Goal: Find contact information: Find contact information

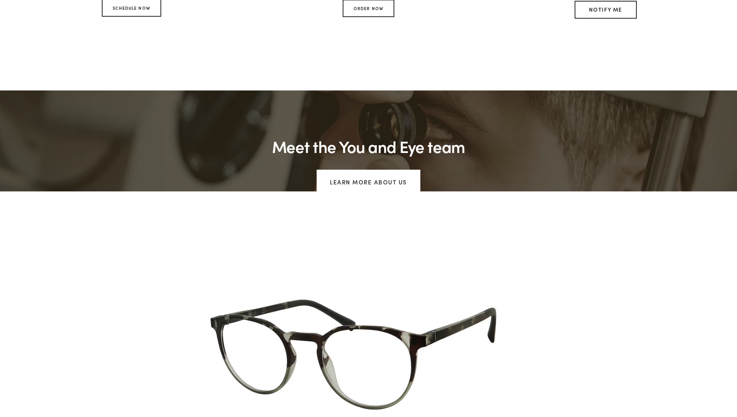
scroll to position [544, 0]
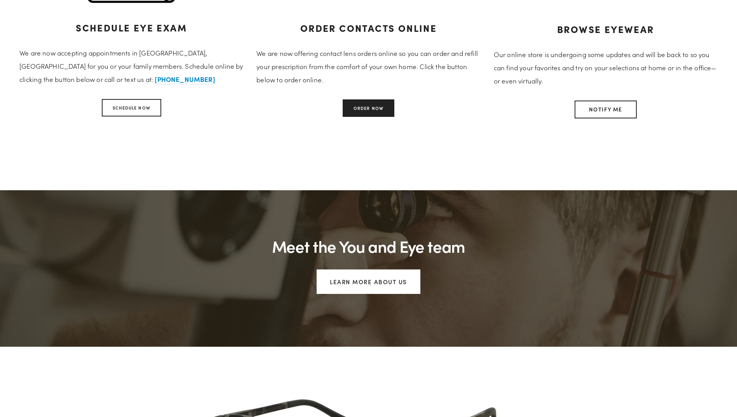
click at [384, 112] on link "Order Now" at bounding box center [369, 107] width 52 height 17
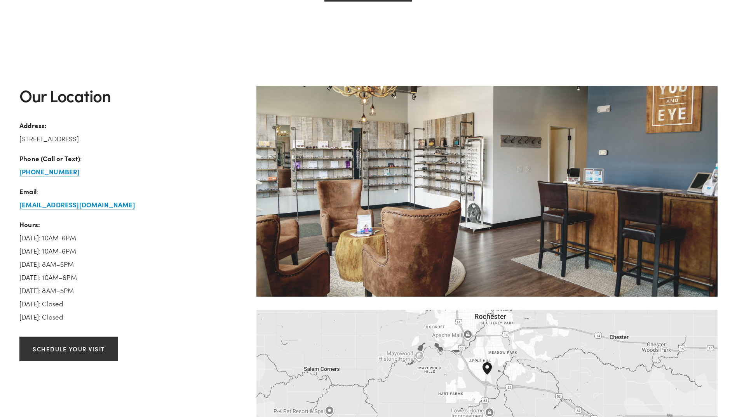
scroll to position [1166, 0]
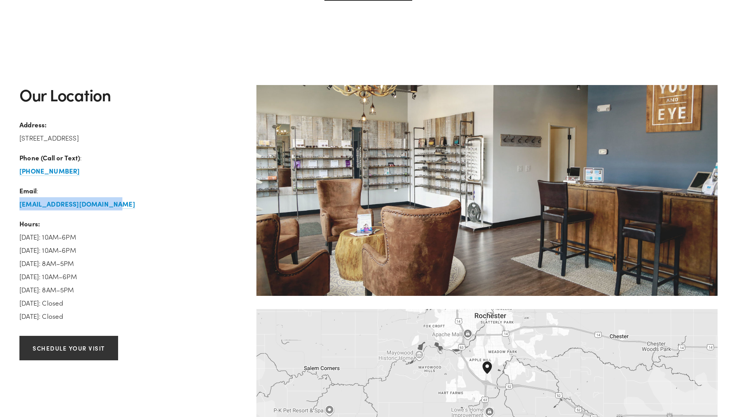
drag, startPoint x: 113, startPoint y: 206, endPoint x: 10, endPoint y: 202, distance: 103.5
click at [10, 202] on div "Our Location Address: 2650 Broadway Avenue South, Suite 400 Rochester, MN 55904…" at bounding box center [368, 265] width 737 height 438
copy strong "[EMAIL_ADDRESS][DOMAIN_NAME]"
